Goal: Task Accomplishment & Management: Manage account settings

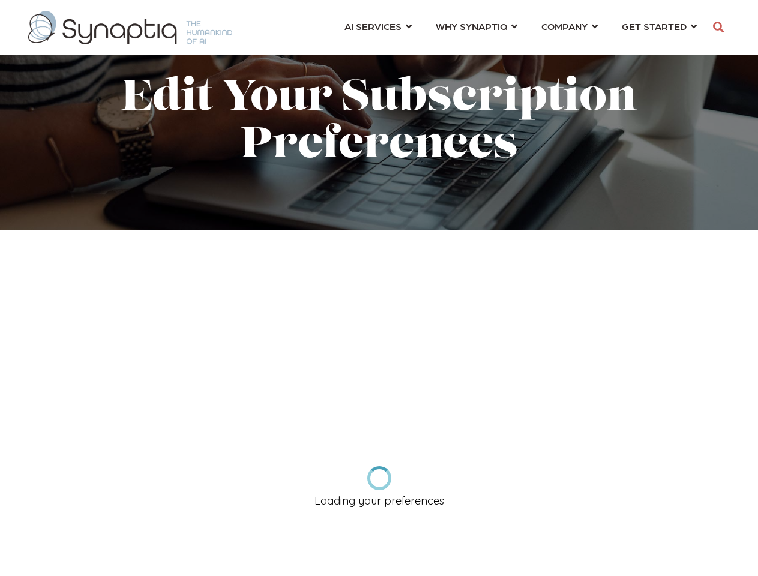
scroll to position [0, 5]
